Goal: Contribute content

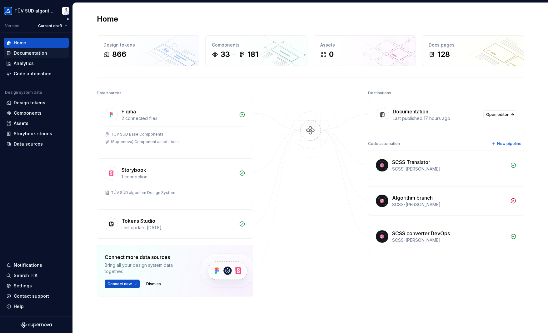
click at [31, 53] on div "Documentation" at bounding box center [30, 53] width 33 height 6
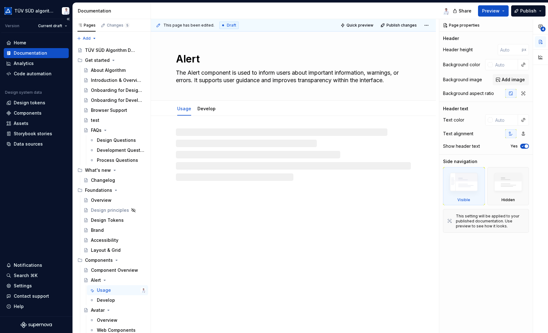
type textarea "*"
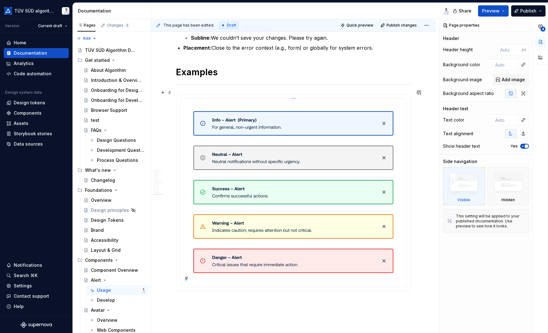
scroll to position [1823, 0]
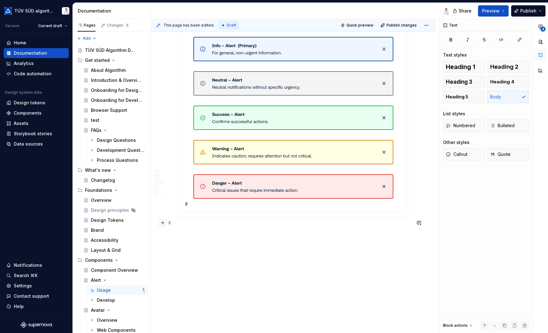
click at [165, 222] on button "button" at bounding box center [162, 222] width 9 height 9
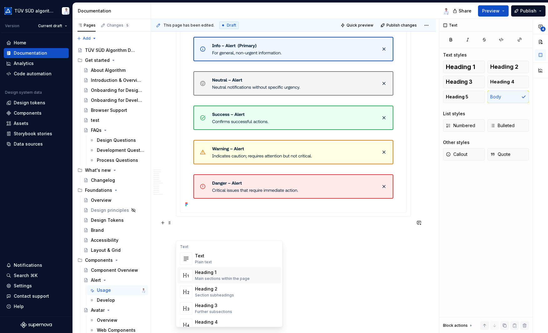
click at [200, 273] on div "Heading 1" at bounding box center [222, 272] width 55 height 6
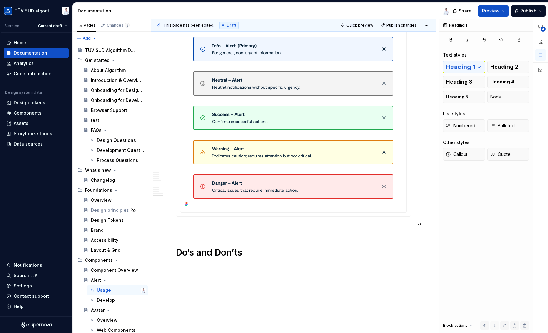
click at [244, 247] on h1 "Do’s and Don’ts" at bounding box center [293, 252] width 235 height 11
click at [194, 247] on h1 "Do’s and Don’t" at bounding box center [293, 252] width 235 height 11
click at [241, 248] on h1 "Do’s and Don’t" at bounding box center [293, 252] width 235 height 11
click at [255, 248] on h1 "Do’s and Don’ts" at bounding box center [293, 252] width 235 height 11
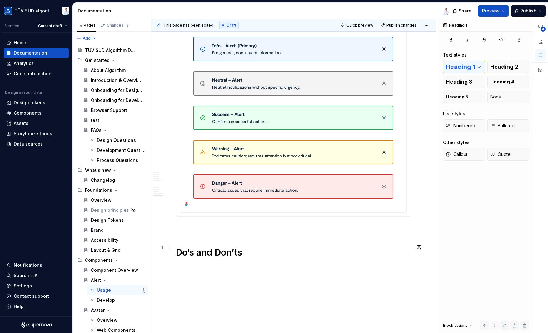
click at [245, 247] on h1 "Do’s and Don’ts" at bounding box center [293, 252] width 235 height 11
click at [164, 261] on button "button" at bounding box center [162, 261] width 9 height 9
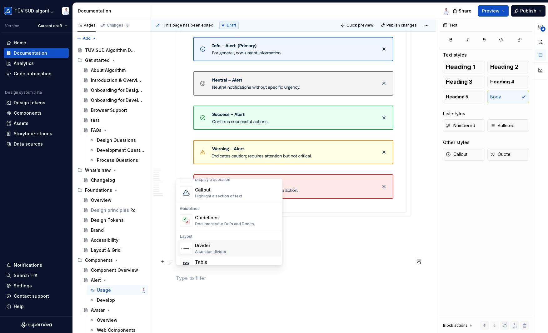
scroll to position [156, 0]
click at [214, 244] on div "Divider" at bounding box center [211, 242] width 32 height 6
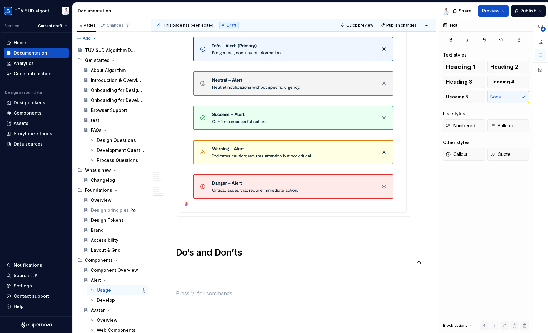
click at [231, 274] on p at bounding box center [293, 277] width 235 height 7
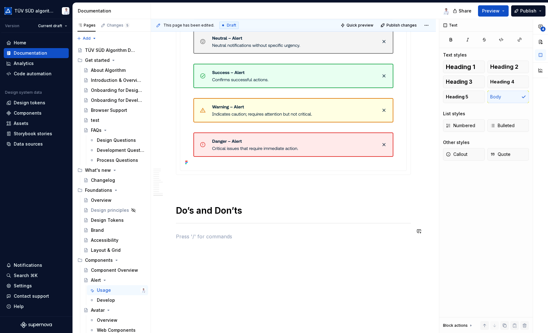
scroll to position [1873, 0]
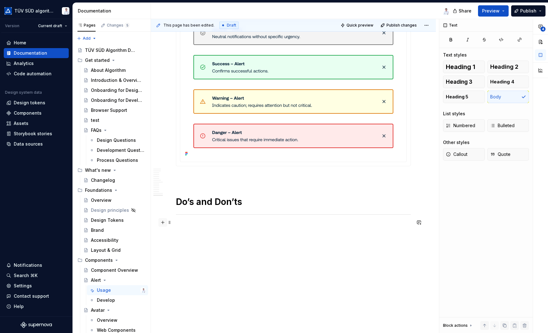
click at [163, 223] on button "button" at bounding box center [162, 222] width 9 height 9
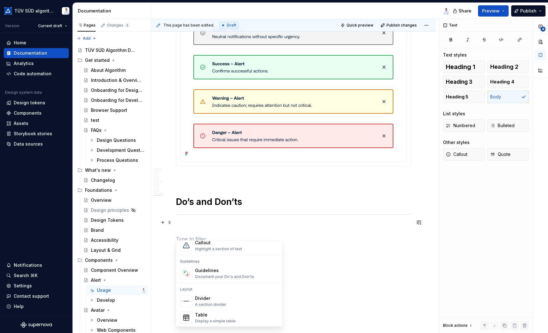
scroll to position [152, 0]
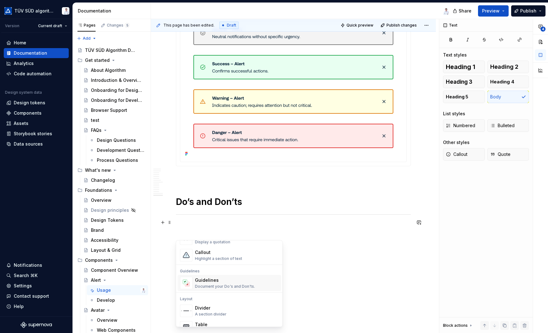
click at [222, 285] on div "Document your Do's and Don'ts." at bounding box center [225, 286] width 60 height 5
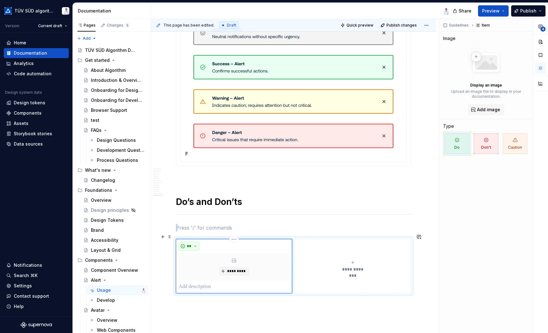
click at [196, 242] on button "**" at bounding box center [189, 246] width 21 height 9
click at [200, 262] on div "Don't" at bounding box center [203, 262] width 12 height 6
click at [229, 269] on span "*********" at bounding box center [236, 271] width 19 height 5
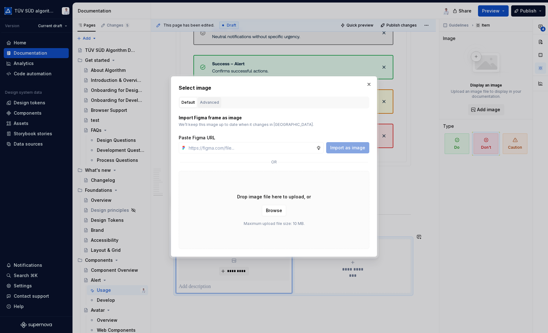
click at [205, 101] on div "Advanced" at bounding box center [209, 102] width 19 height 6
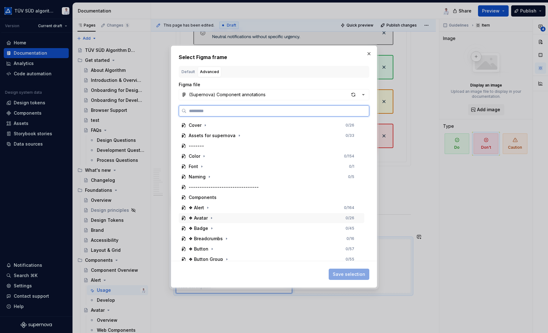
click at [199, 218] on div "❖ Avatar" at bounding box center [198, 218] width 19 height 6
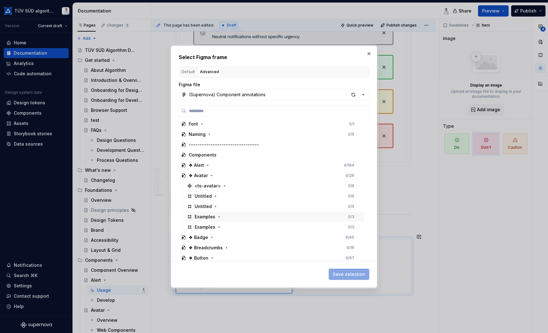
scroll to position [94, 0]
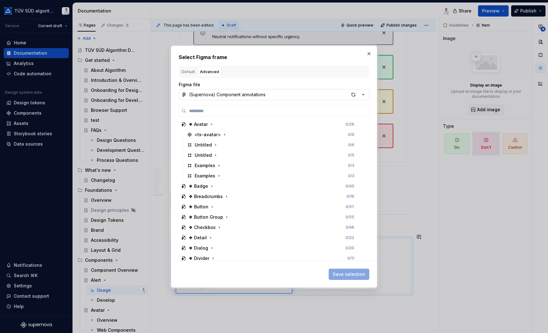
click at [213, 93] on div "(Supernova) Component annotations" at bounding box center [227, 94] width 76 height 6
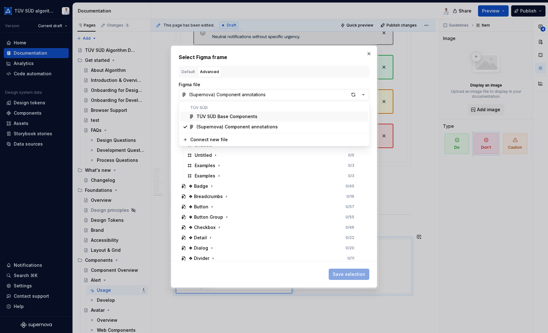
click at [213, 93] on div "Select Figma frame Default Advanced Import Figma frame as image We’ll keep this…" at bounding box center [274, 166] width 548 height 333
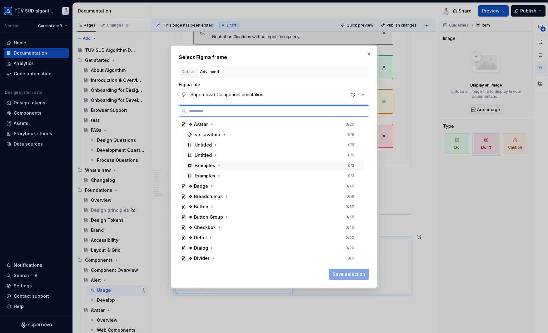
click at [200, 166] on div "Examples" at bounding box center [205, 165] width 21 height 6
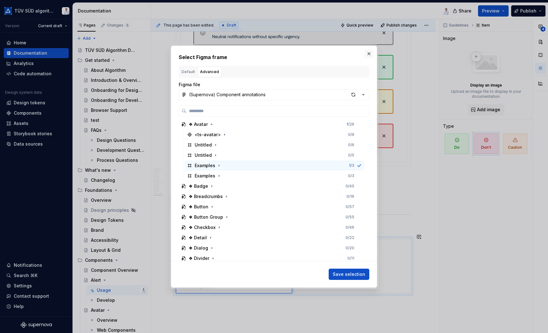
click at [369, 53] on button "button" at bounding box center [368, 53] width 9 height 9
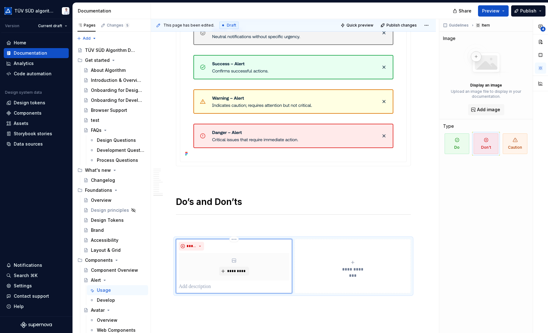
type textarea "*"
